Goal: Task Accomplishment & Management: Use online tool/utility

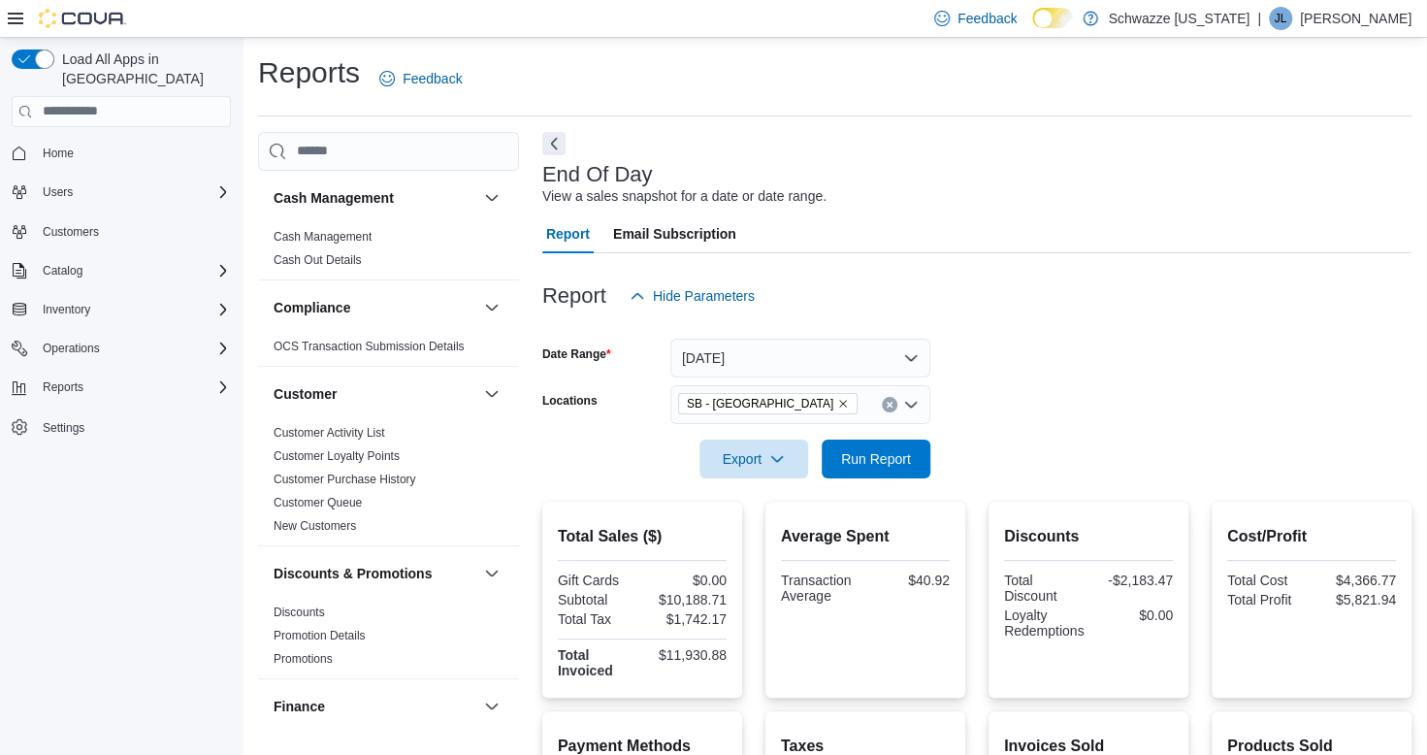
click at [910, 665] on div "Average Spent Transaction Average $40.92" at bounding box center [865, 599] width 169 height 165
click at [99, 339] on button "Operations" at bounding box center [71, 348] width 73 height 23
click at [102, 368] on span "Cash Management" at bounding box center [84, 376] width 98 height 16
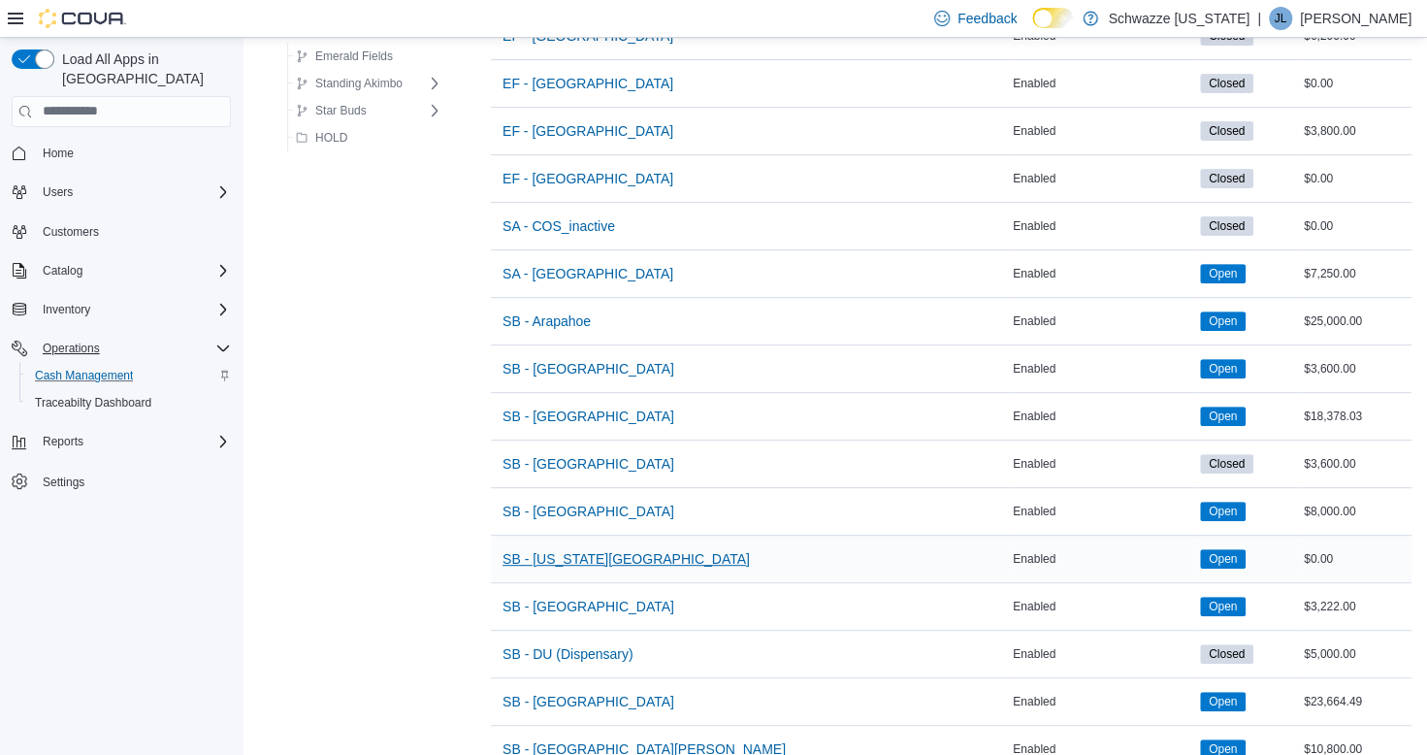
scroll to position [388, 0]
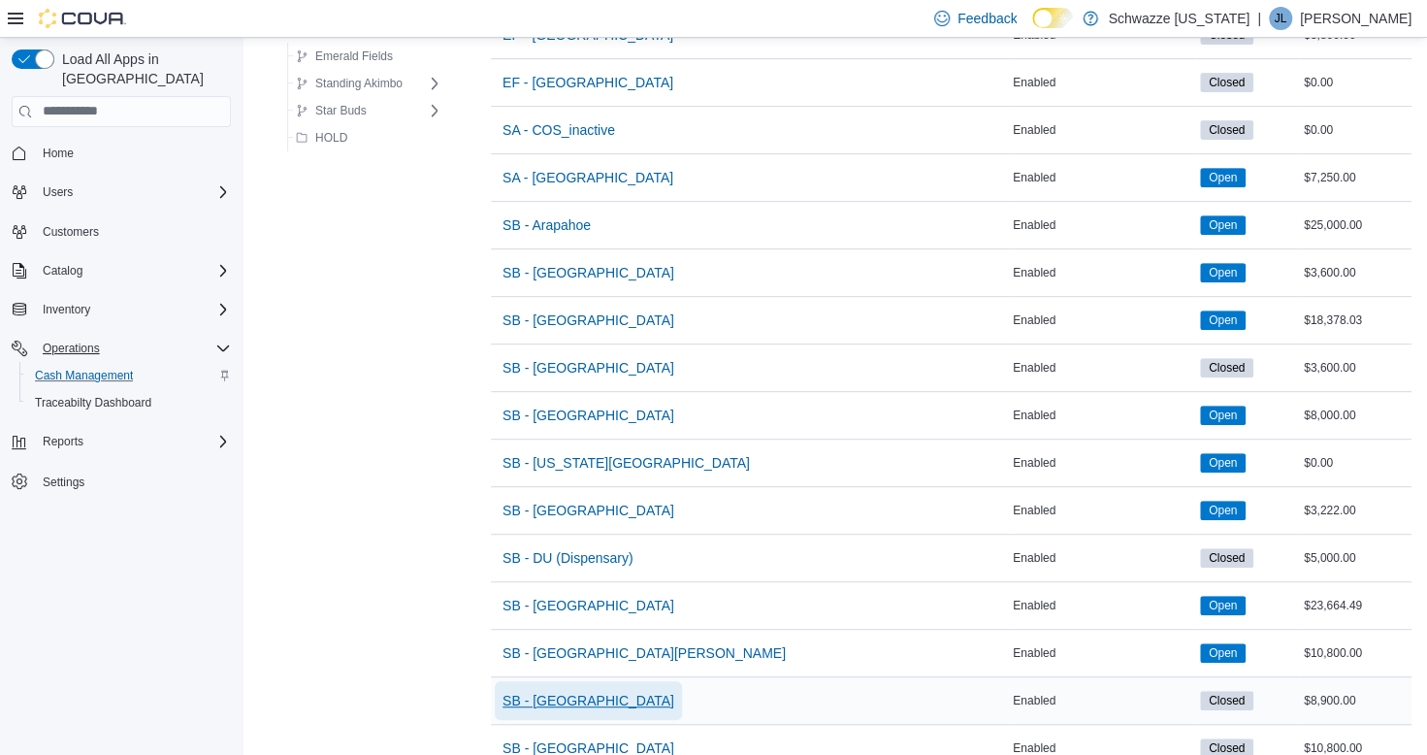
click at [582, 693] on span "SB - [GEOGRAPHIC_DATA]" at bounding box center [588, 700] width 172 height 19
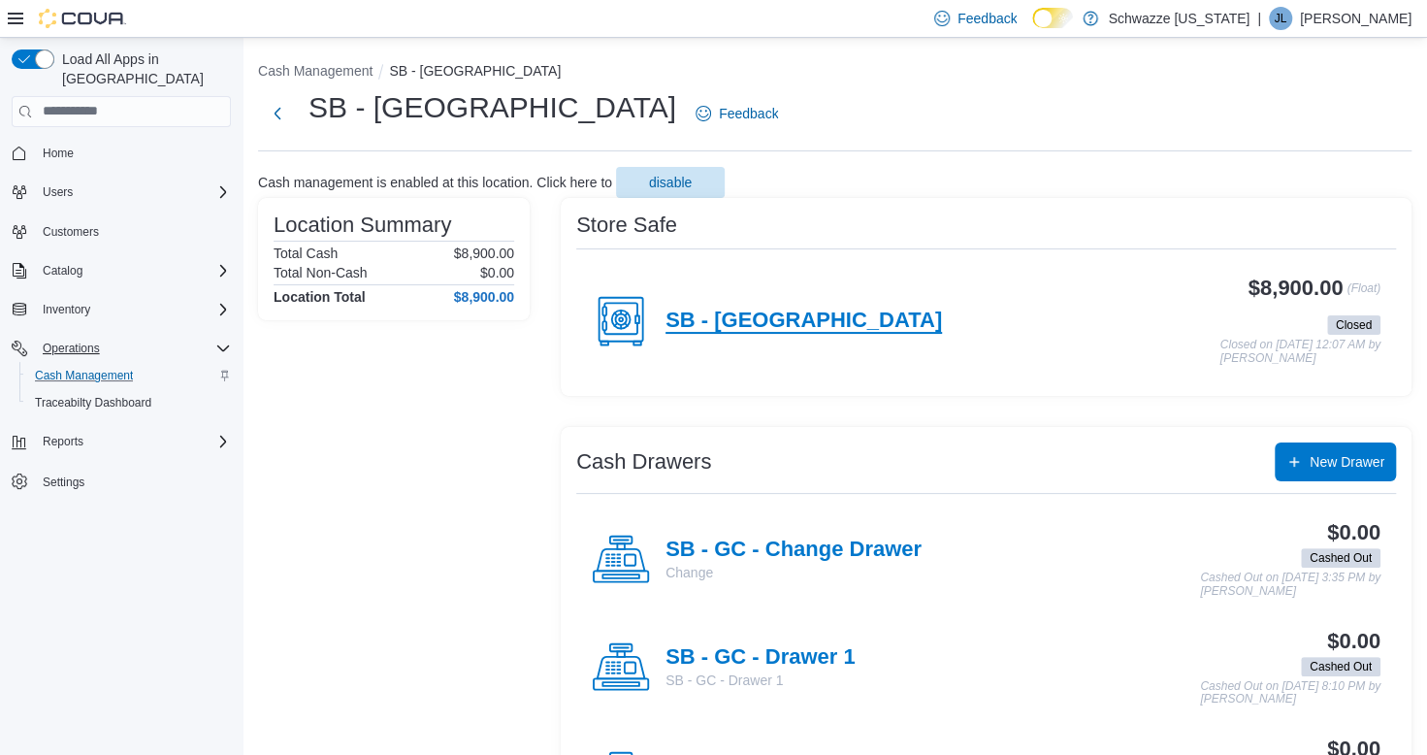
click at [768, 316] on h4 "SB - [GEOGRAPHIC_DATA]" at bounding box center [803, 320] width 276 height 25
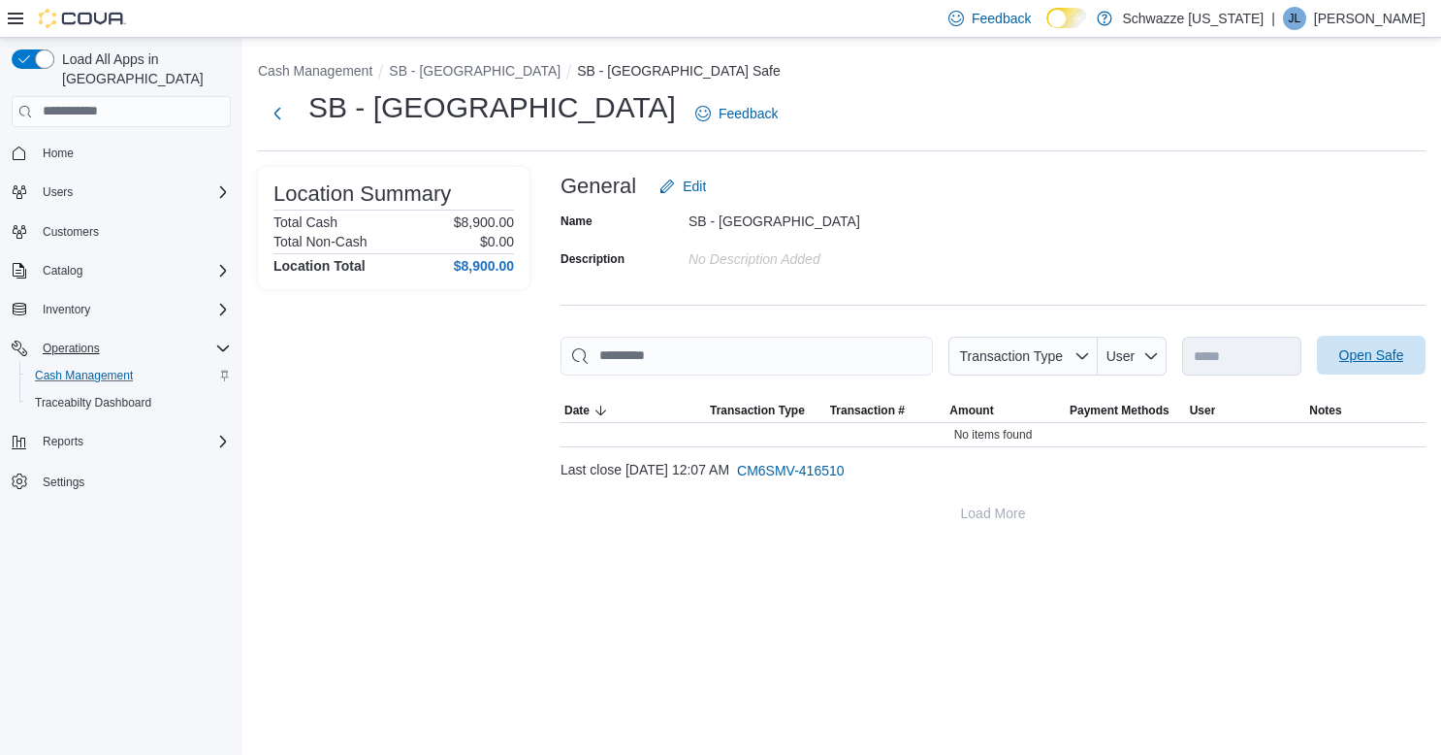
click at [1369, 355] on span "Open Safe" at bounding box center [1372, 354] width 65 height 19
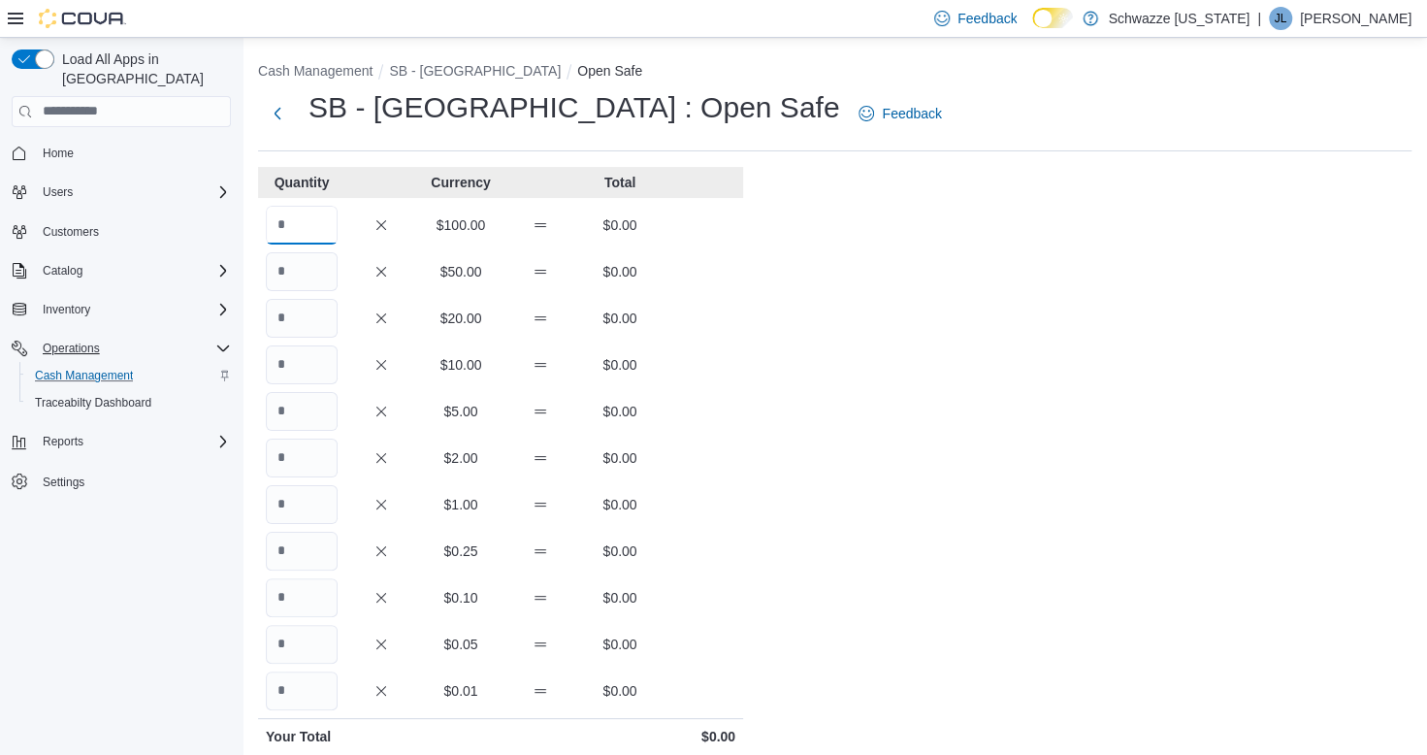
click at [324, 224] on input "Quantity" at bounding box center [302, 225] width 72 height 39
type input "**"
click at [1021, 324] on div "Cash Management SB - Garden City Open Safe SB - Garden City : Open Safe Feedbac…" at bounding box center [834, 544] width 1184 height 1012
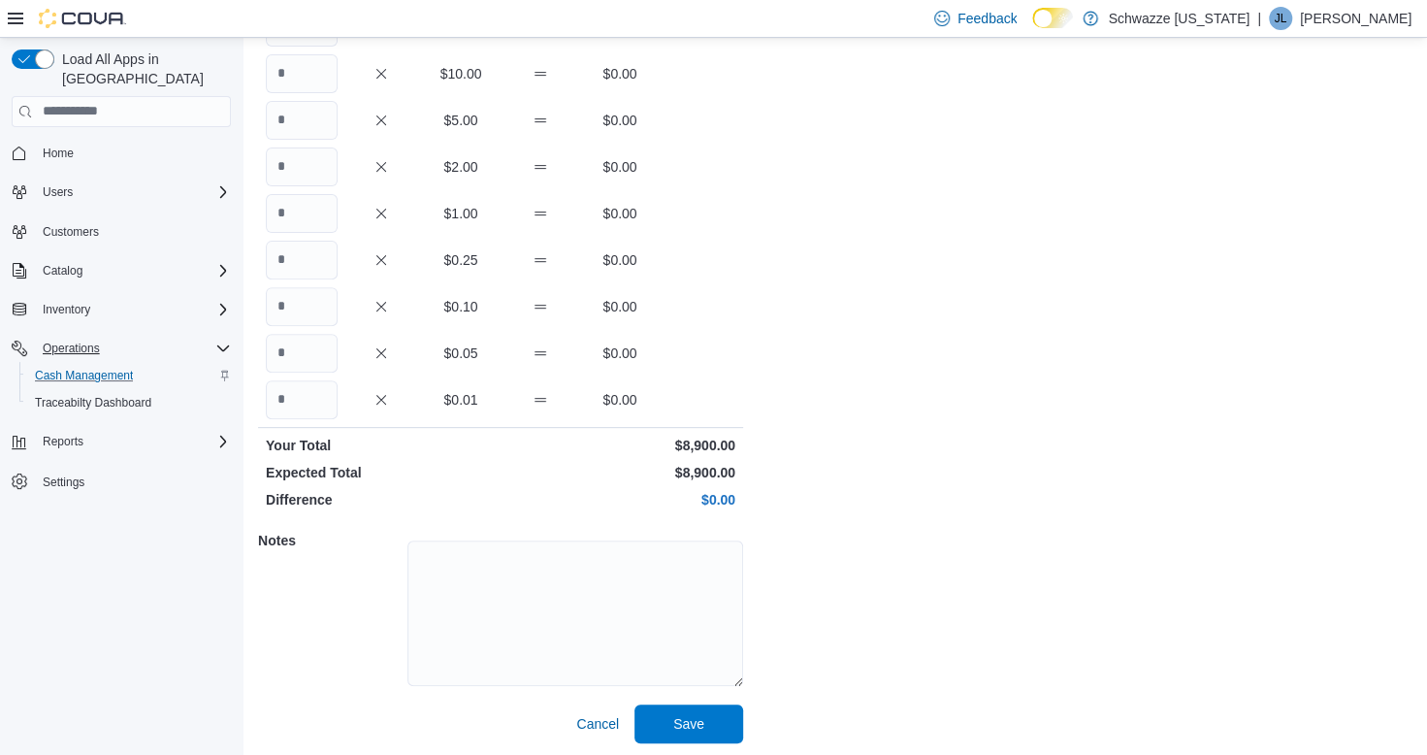
scroll to position [295, 0]
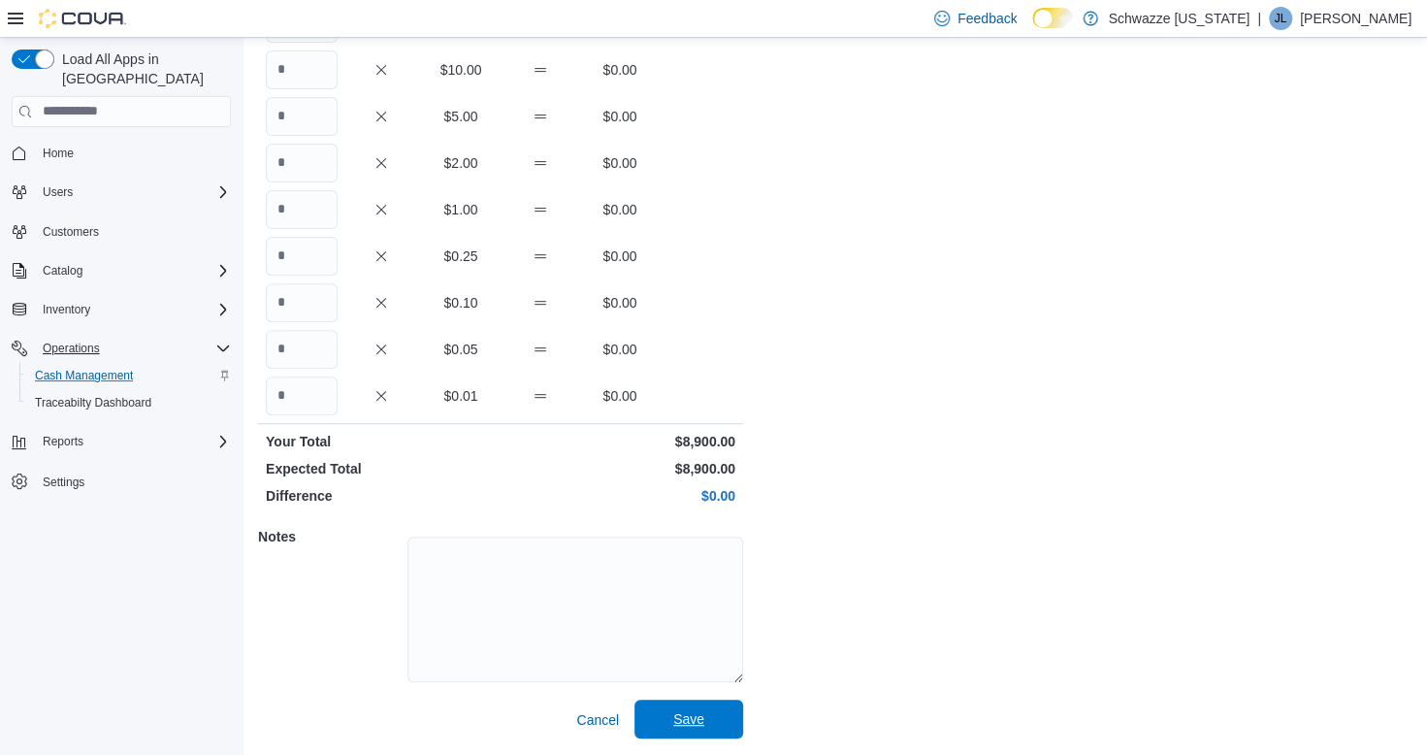
click at [687, 720] on span "Save" at bounding box center [688, 718] width 31 height 19
